Goal: Check status: Check status

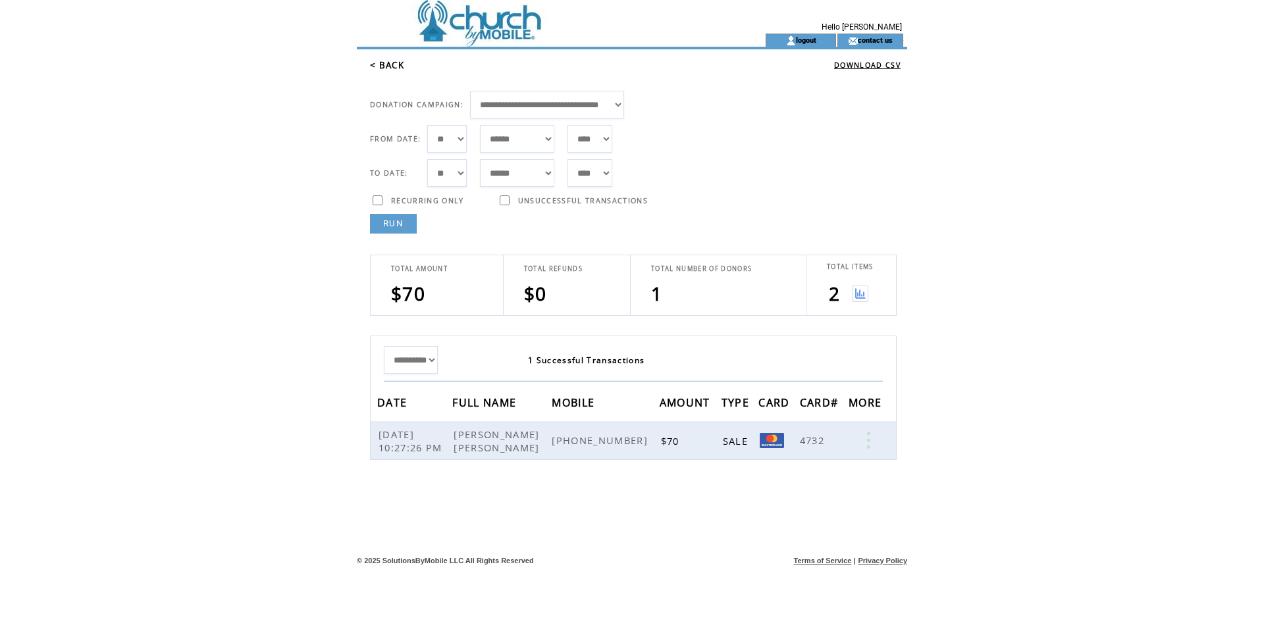
click at [398, 219] on link "RUN" at bounding box center [393, 224] width 47 height 20
click at [390, 222] on link "RUN" at bounding box center [393, 224] width 47 height 20
click at [389, 222] on link "RUN" at bounding box center [393, 224] width 47 height 20
click at [385, 228] on link "RUN" at bounding box center [393, 224] width 47 height 20
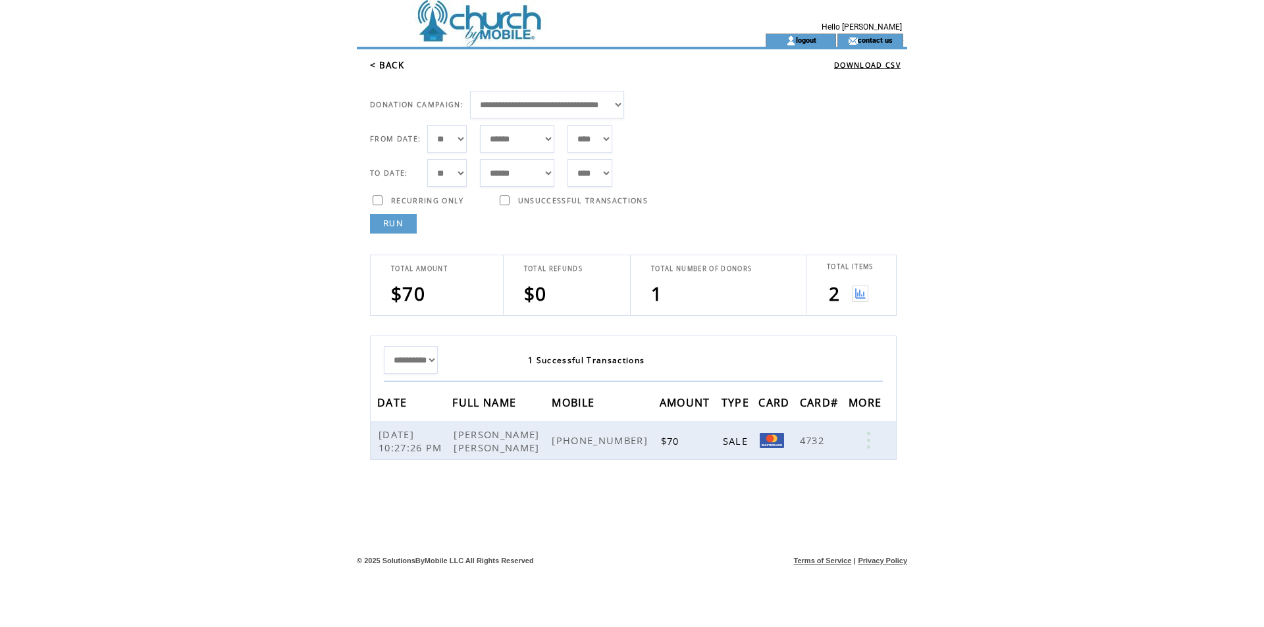
click at [393, 225] on link "RUN" at bounding box center [393, 224] width 47 height 20
click at [405, 226] on link "RUN" at bounding box center [393, 224] width 47 height 20
click at [396, 226] on link "RUN" at bounding box center [393, 224] width 47 height 20
click at [384, 223] on link "RUN" at bounding box center [393, 224] width 47 height 20
click at [401, 228] on link "RUN" at bounding box center [393, 224] width 47 height 20
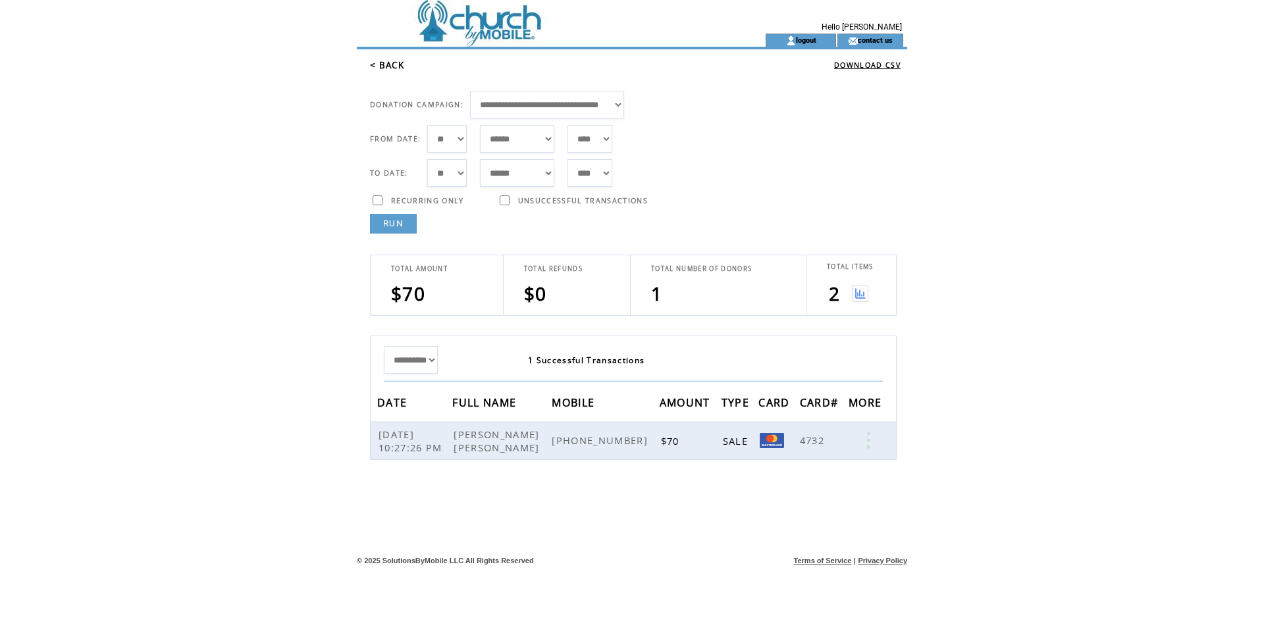
drag, startPoint x: 396, startPoint y: 206, endPoint x: 397, endPoint y: 217, distance: 10.6
click at [394, 210] on tbody "RECURRING ONLY UNSUCCESSFUL TRANSACTIONS" at bounding box center [509, 203] width 278 height 20
click at [397, 217] on link "RUN" at bounding box center [393, 224] width 47 height 20
click at [388, 227] on link "RUN" at bounding box center [393, 224] width 47 height 20
